Goal: Check status

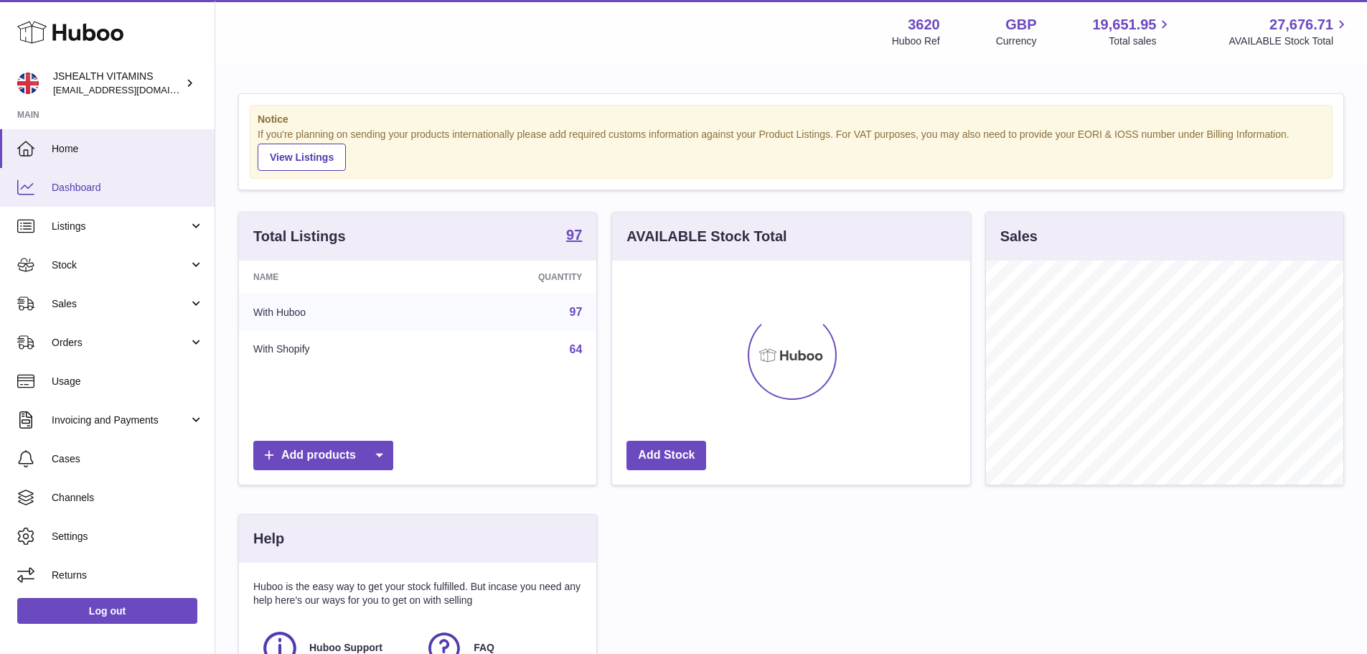
scroll to position [224, 358]
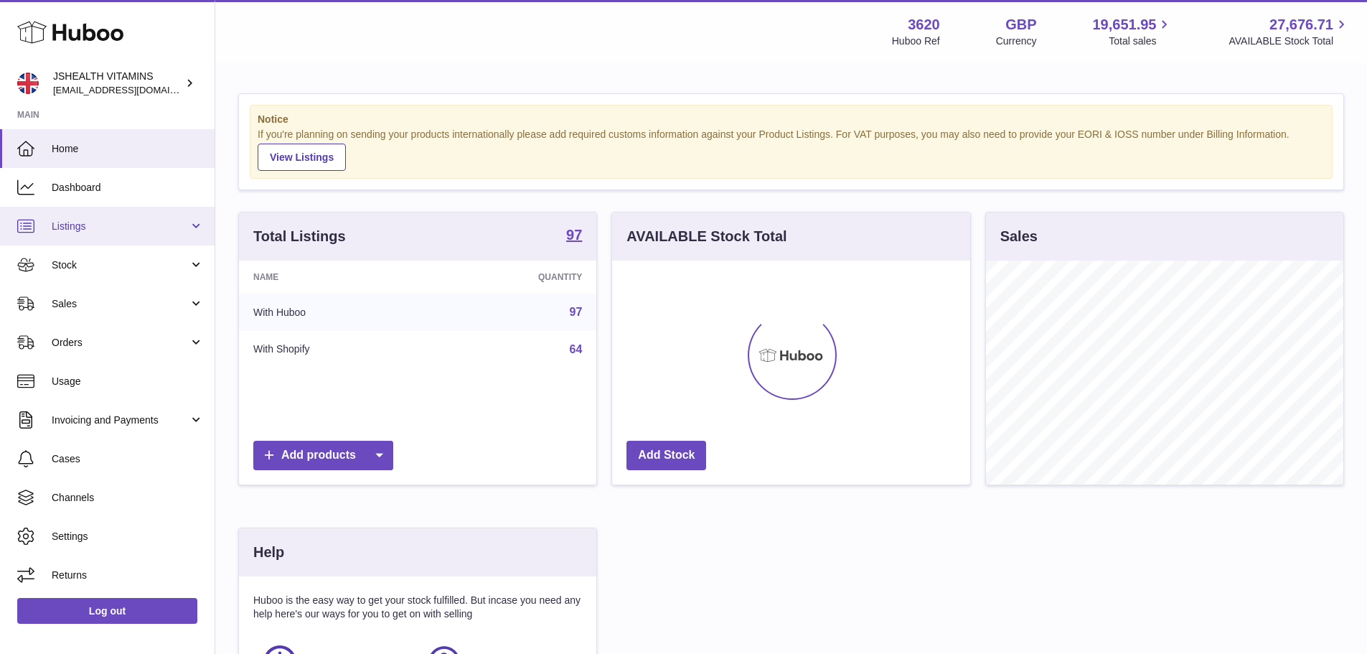
click at [126, 235] on link "Listings" at bounding box center [107, 226] width 215 height 39
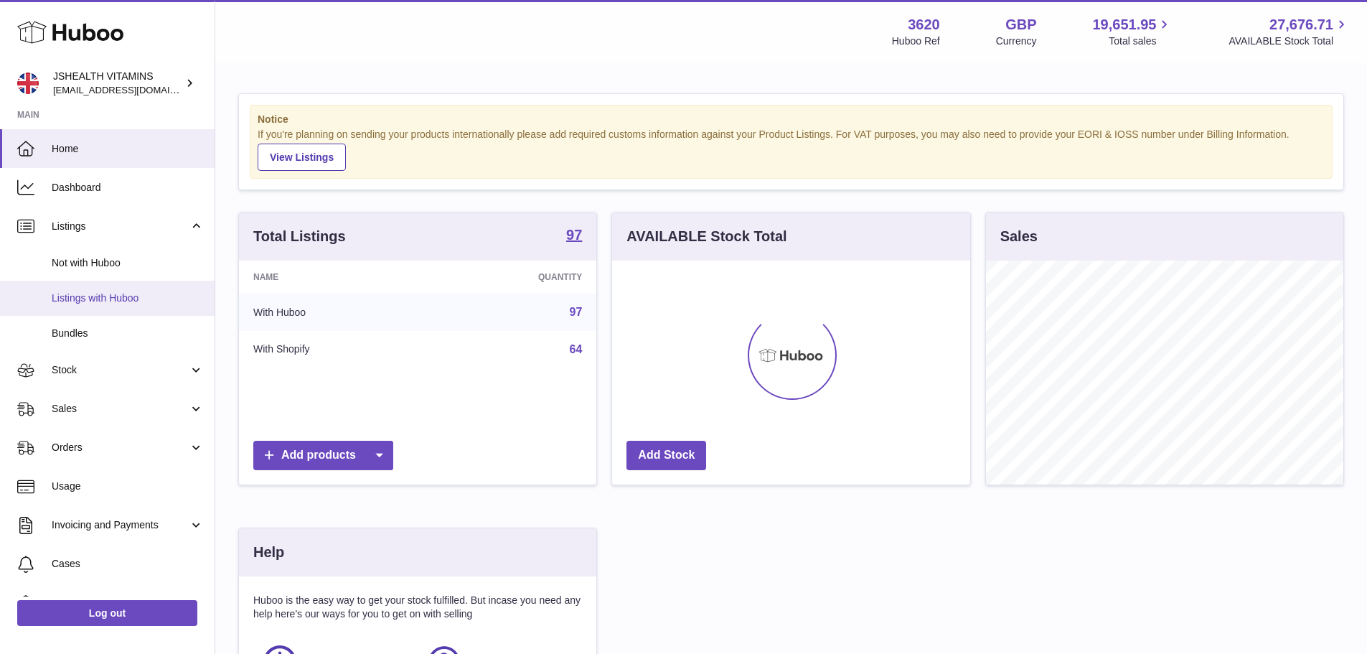
click at [136, 295] on span "Listings with Huboo" at bounding box center [128, 298] width 152 height 14
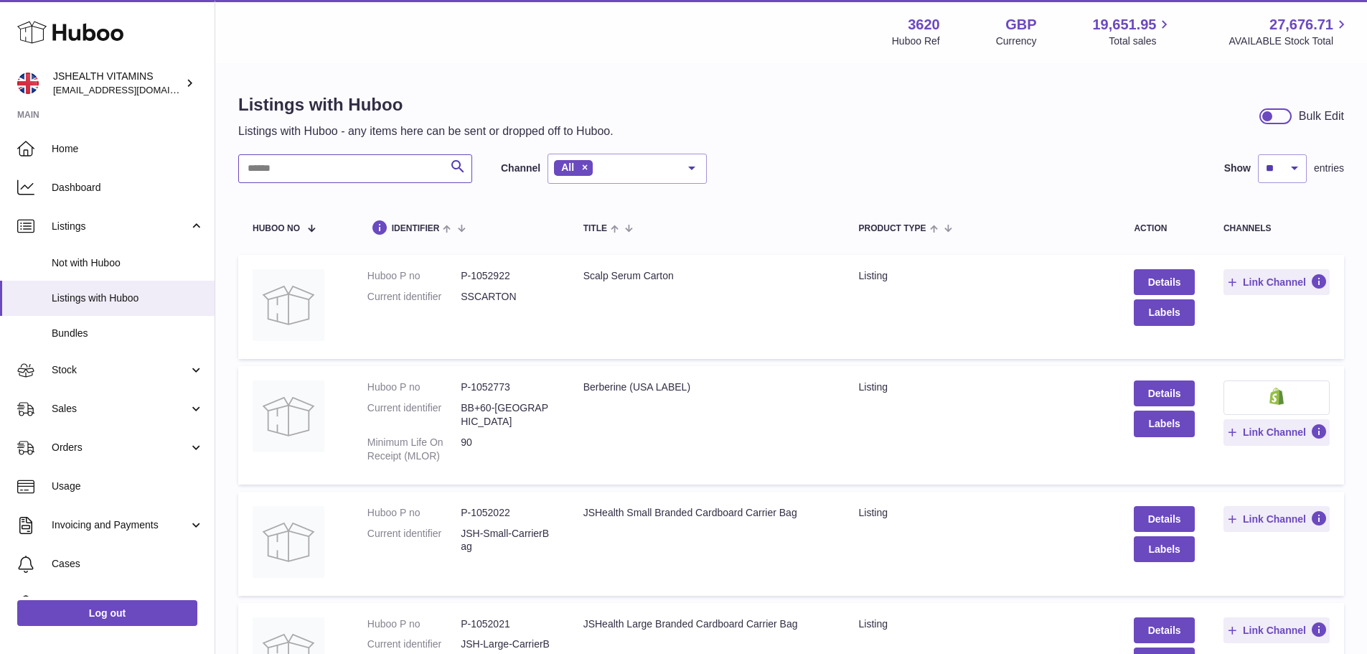
click at [329, 170] on input "text" at bounding box center [355, 168] width 234 height 29
click at [326, 167] on input "text" at bounding box center [355, 168] width 234 height 29
click at [335, 167] on input "text" at bounding box center [355, 168] width 234 height 29
paste input "******"
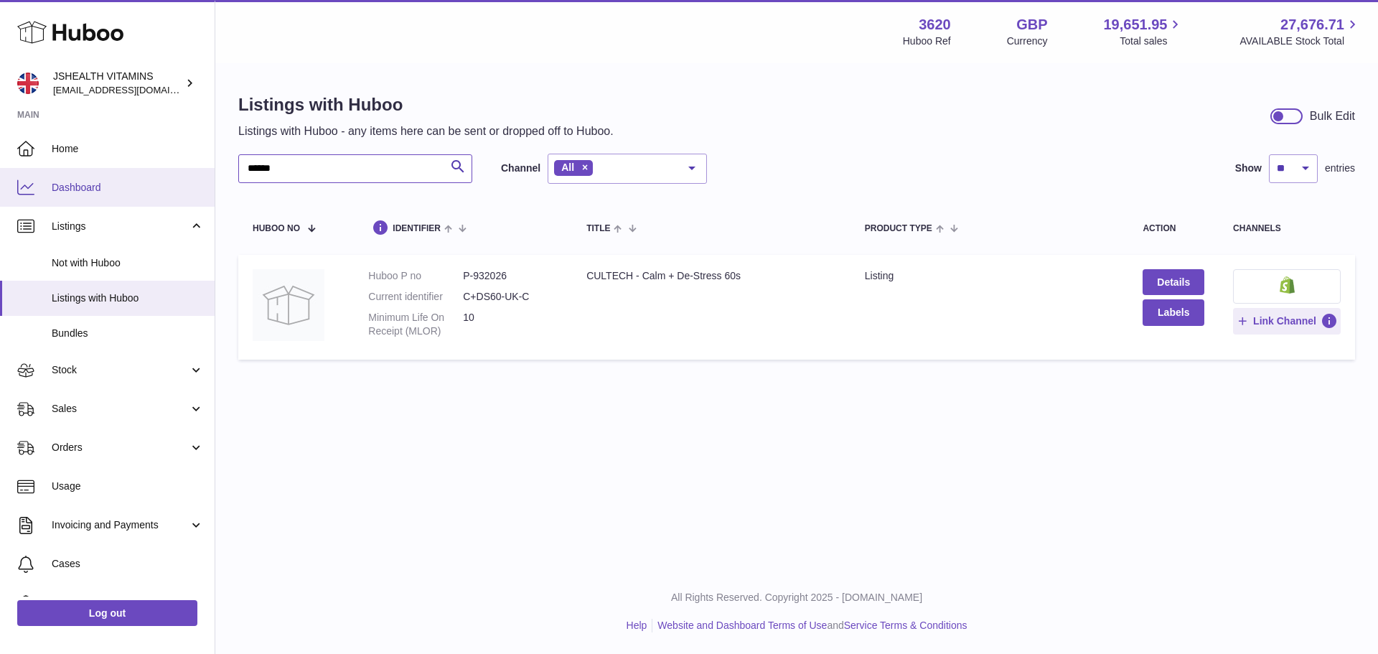
type input "******"
click at [122, 198] on link "Dashboard" at bounding box center [107, 187] width 215 height 39
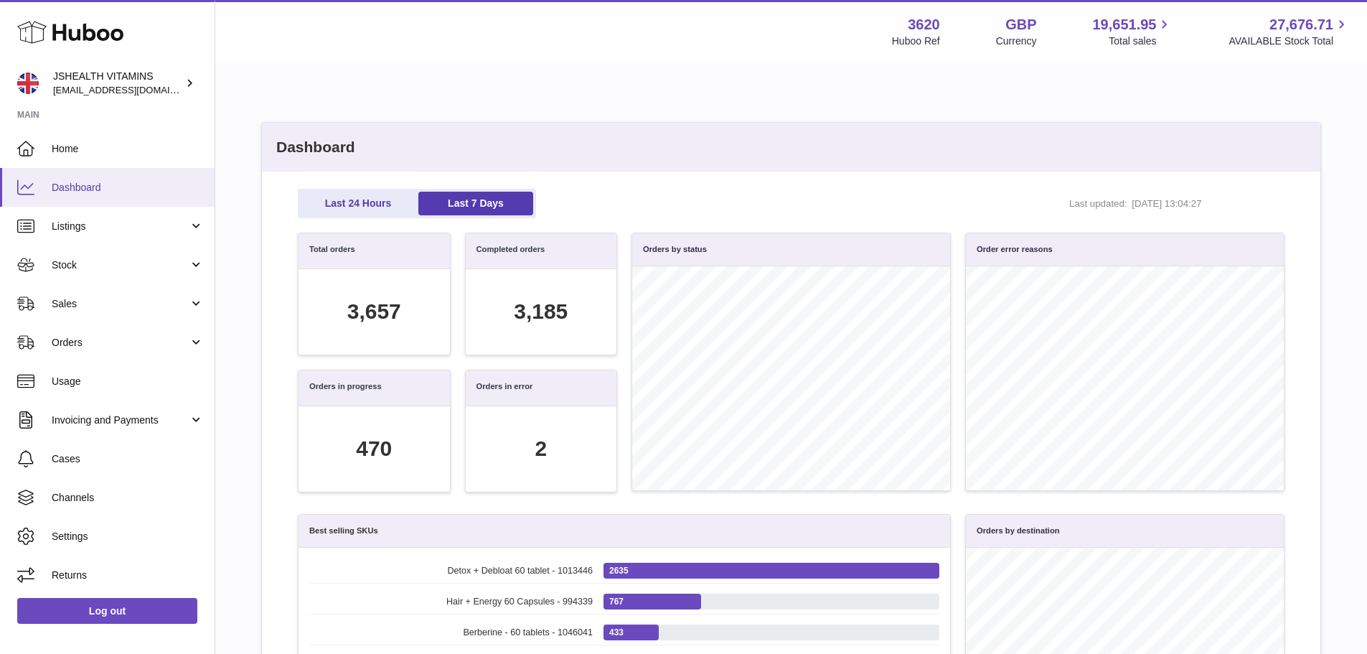
scroll to position [165, 971]
click at [104, 260] on span "Stock" at bounding box center [120, 265] width 137 height 14
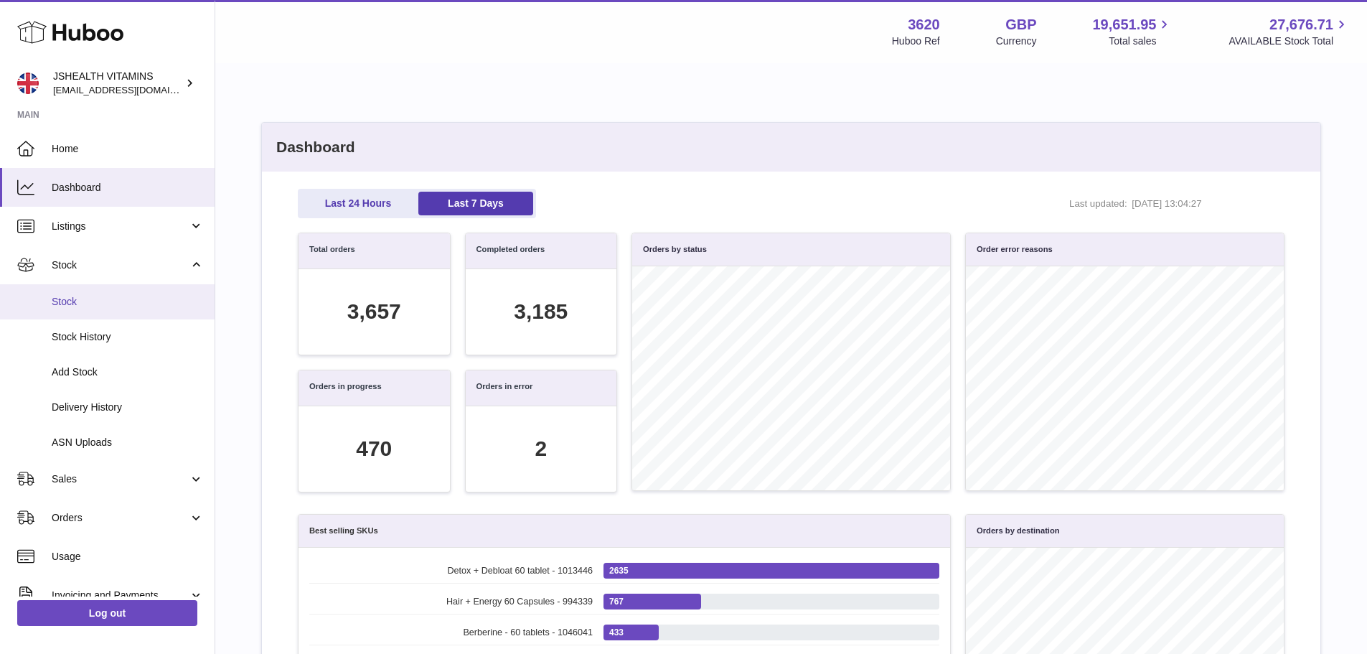
click at [112, 304] on span "Stock" at bounding box center [128, 302] width 152 height 14
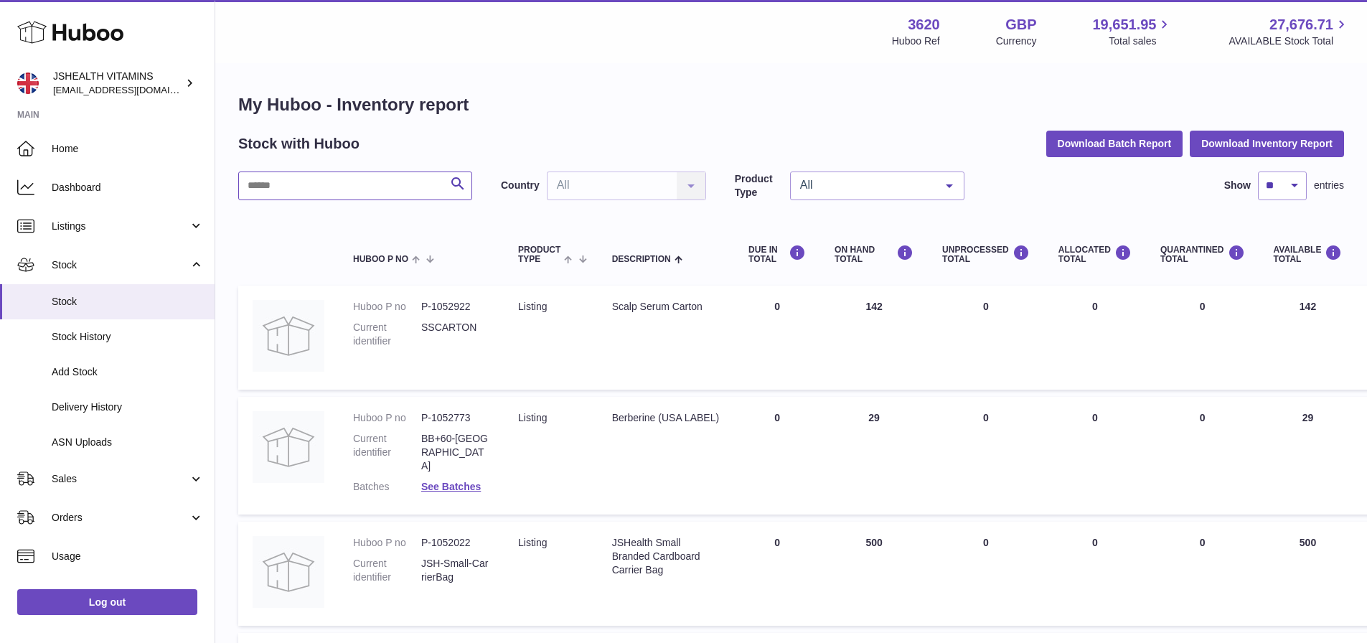
click at [388, 187] on input "text" at bounding box center [355, 186] width 234 height 29
paste input "******"
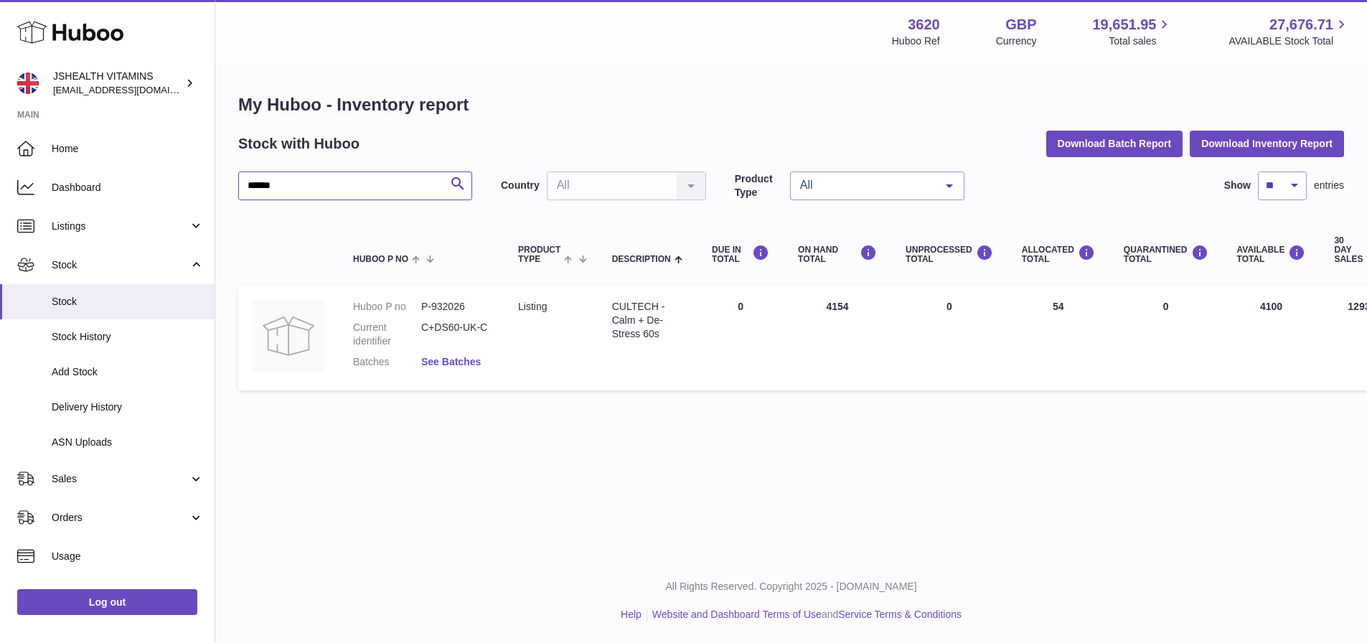
type input "******"
click at [478, 362] on link "See Batches" at bounding box center [451, 361] width 60 height 11
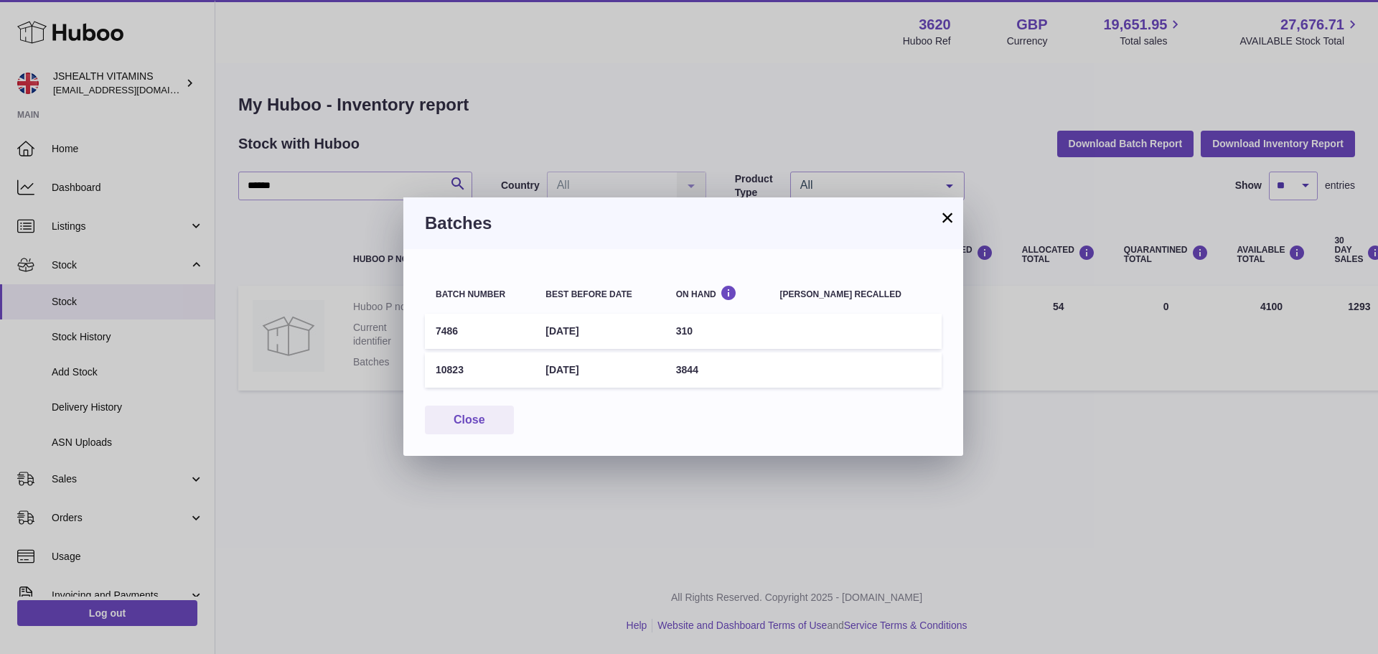
drag, startPoint x: 752, startPoint y: 217, endPoint x: 764, endPoint y: 328, distance: 111.1
click at [764, 328] on div "× Batches Batch number Best before date On Hand Batch recalled 7486 30th Nov 20…" at bounding box center [683, 326] width 560 height 258
click at [945, 213] on button "×" at bounding box center [947, 217] width 17 height 17
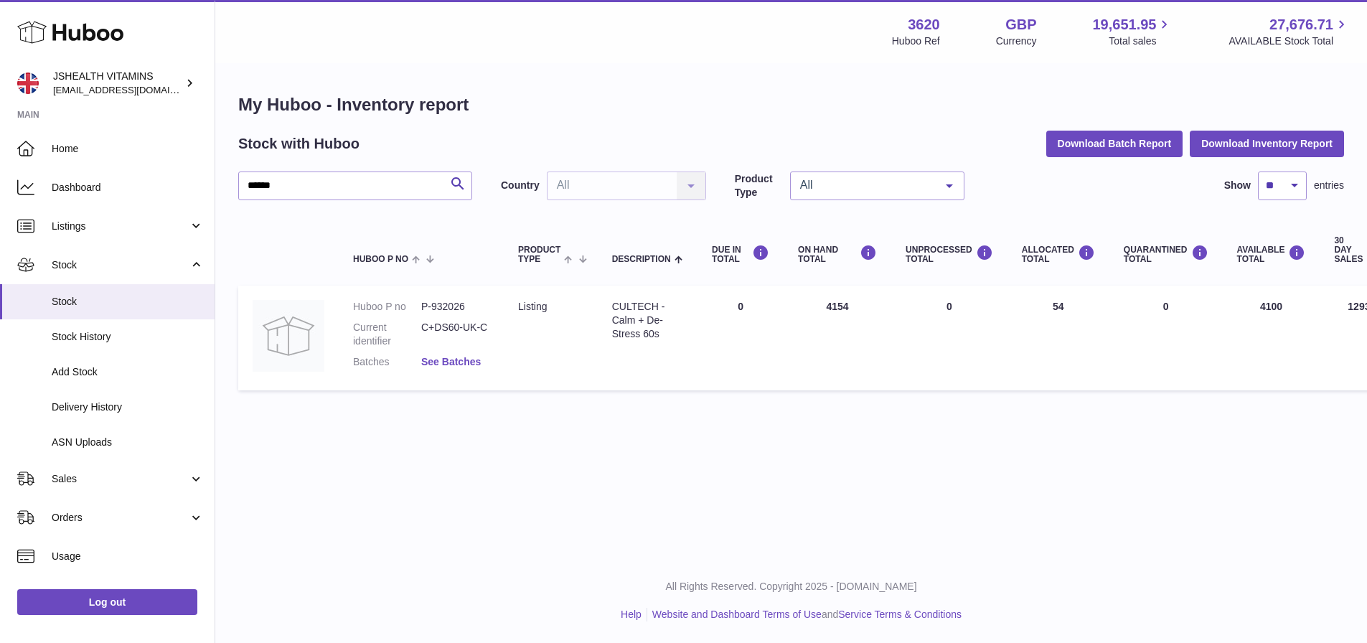
click at [481, 362] on link "See Batches" at bounding box center [451, 361] width 60 height 11
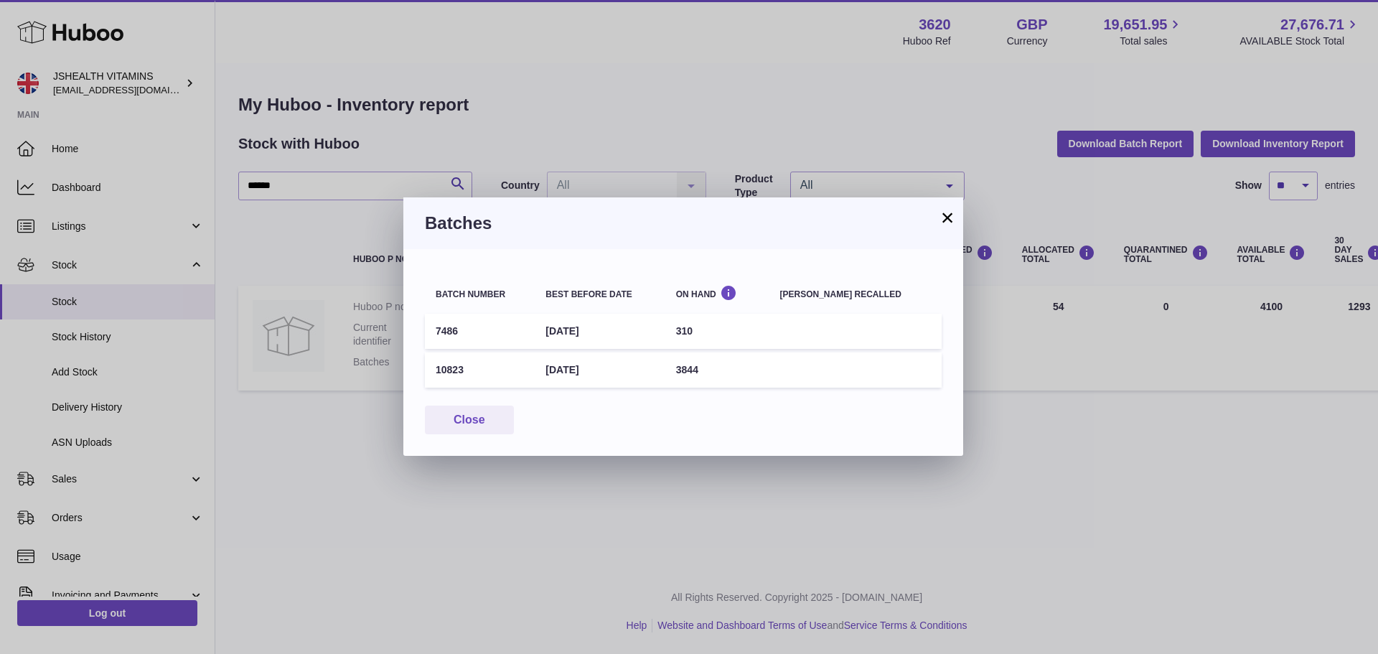
drag, startPoint x: 440, startPoint y: 329, endPoint x: 645, endPoint y: 334, distance: 205.4
click at [645, 334] on tr "7486 30th Nov 2025 310" at bounding box center [683, 331] width 517 height 35
click at [529, 333] on td "7486" at bounding box center [480, 331] width 110 height 35
drag, startPoint x: 436, startPoint y: 329, endPoint x: 650, endPoint y: 335, distance: 214.0
click at [650, 335] on tr "7486 30th Nov 2025 310" at bounding box center [683, 331] width 517 height 35
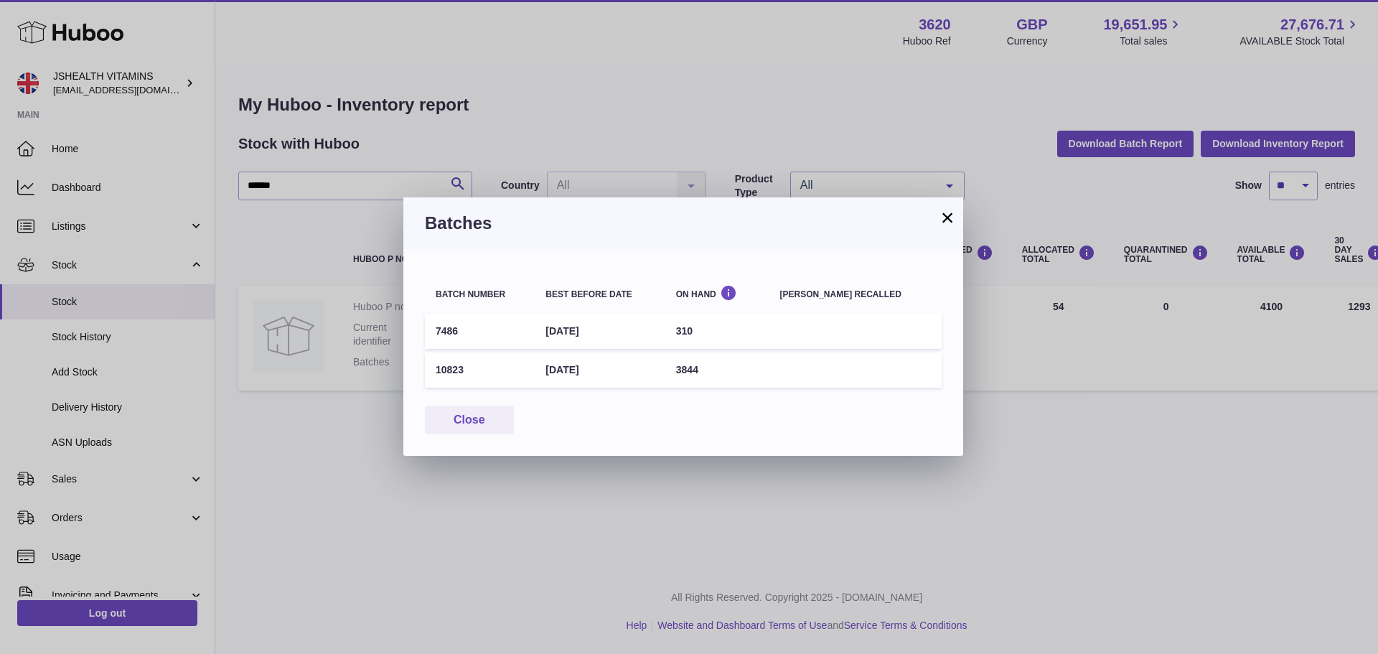
copy tr "7486 30th Nov 2025"
